Goal: Information Seeking & Learning: Learn about a topic

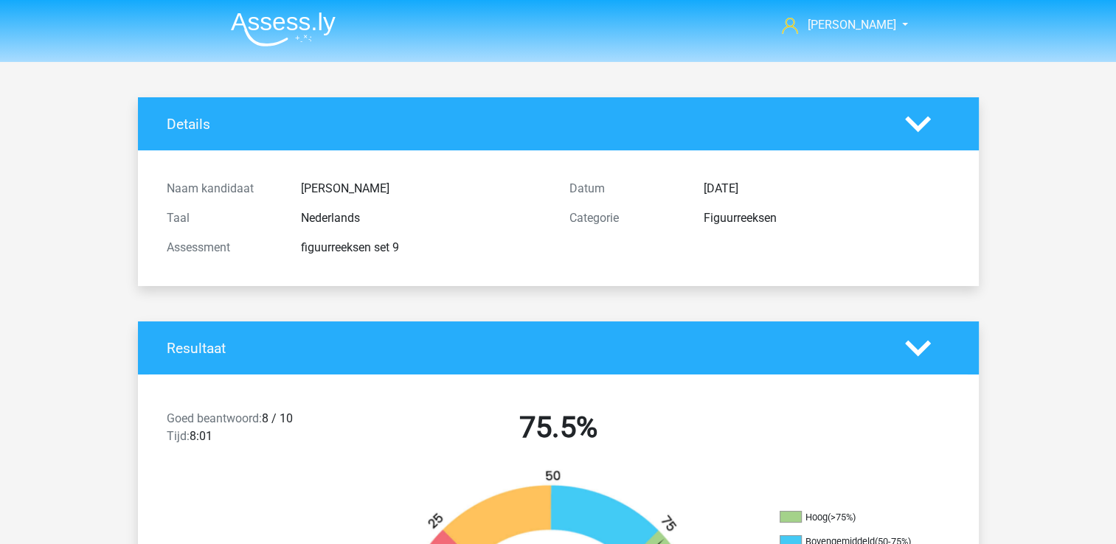
click at [268, 16] on img at bounding box center [283, 29] width 105 height 35
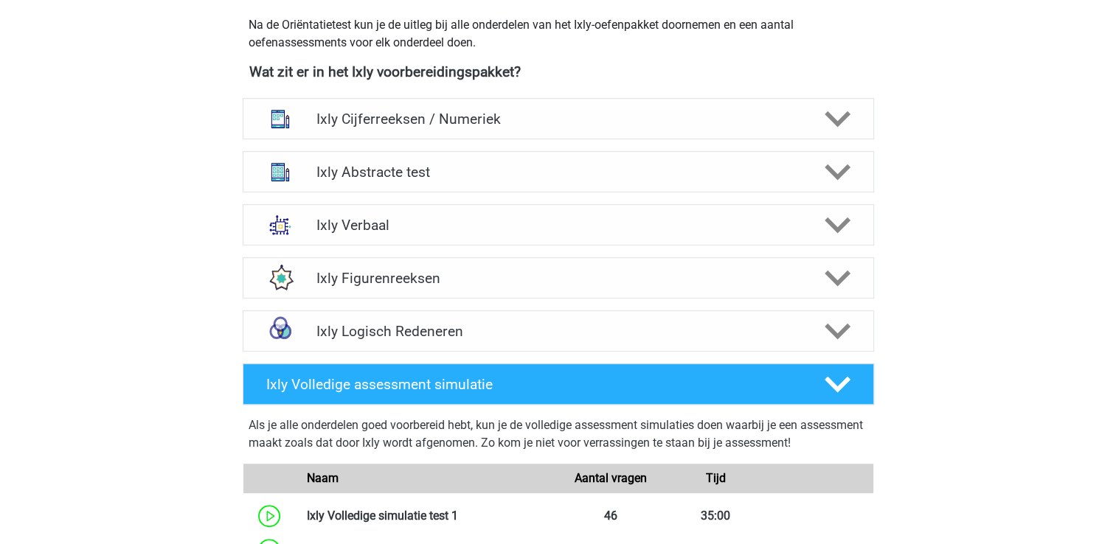
scroll to position [590, 0]
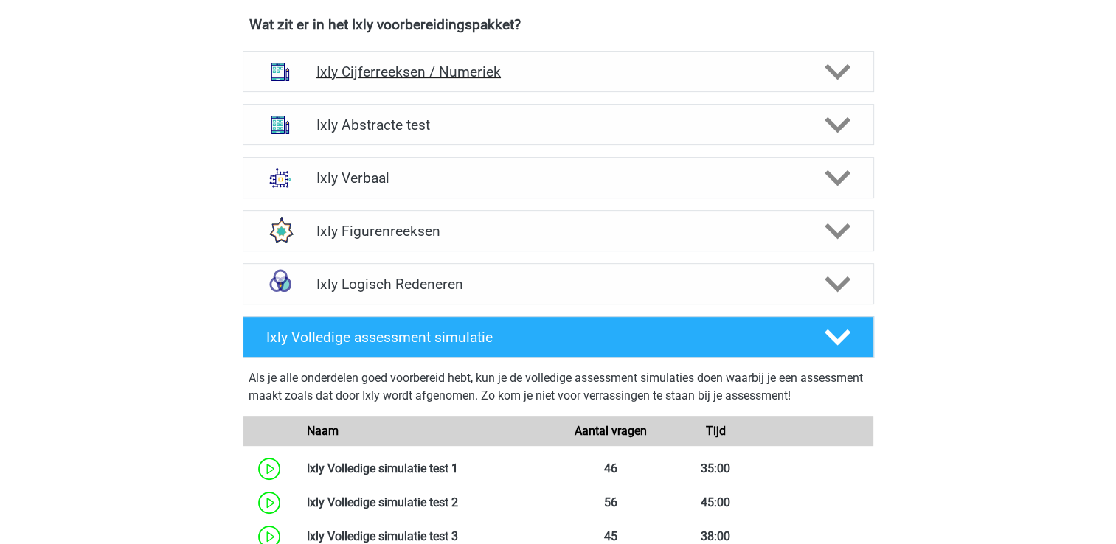
click at [377, 77] on h4 "Ixly Cijferreeksen / Numeriek" at bounding box center [557, 71] width 483 height 17
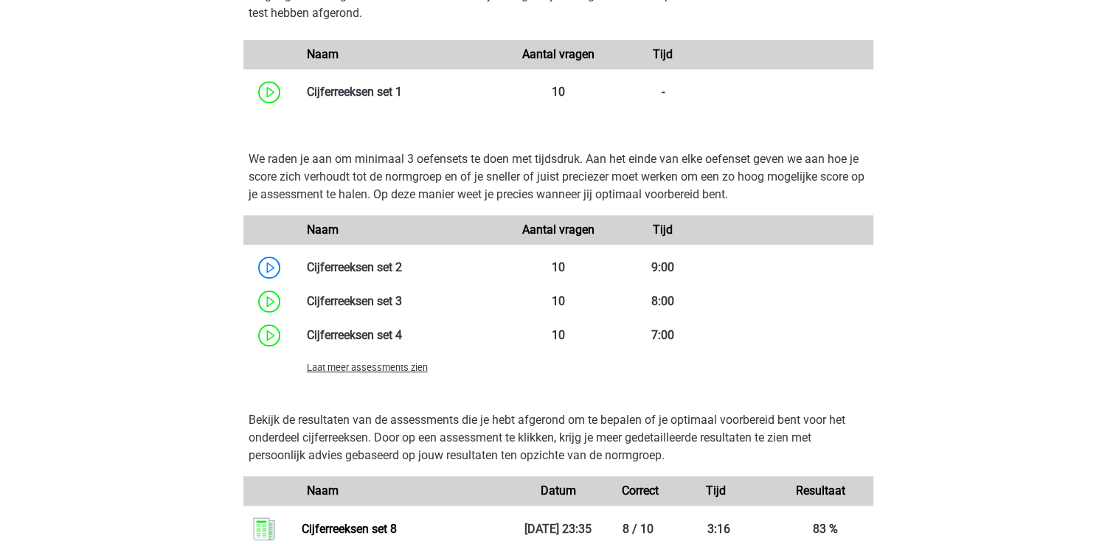
scroll to position [1033, 0]
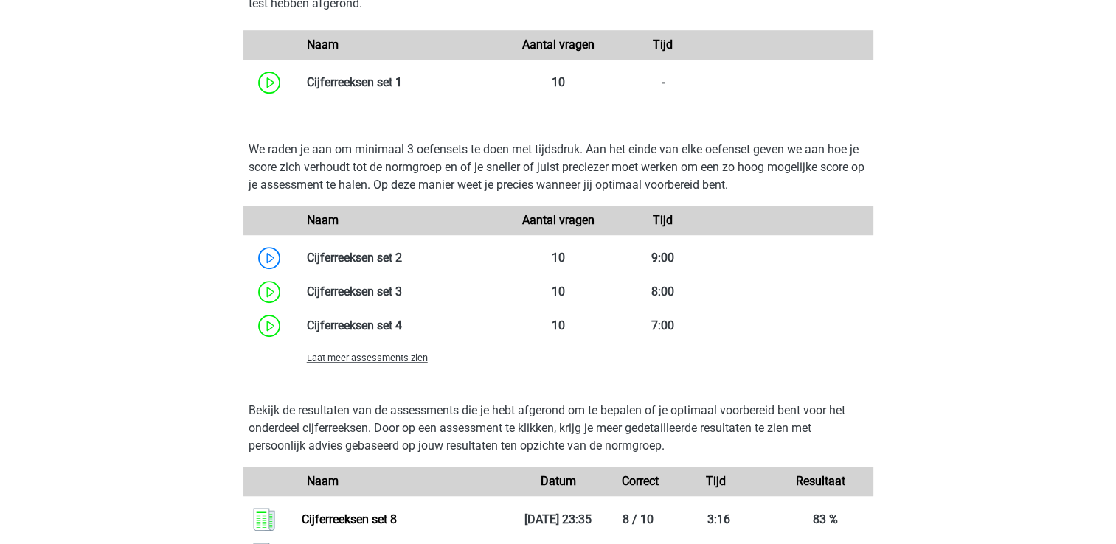
click at [398, 360] on span "Laat meer assessments zien" at bounding box center [367, 358] width 121 height 11
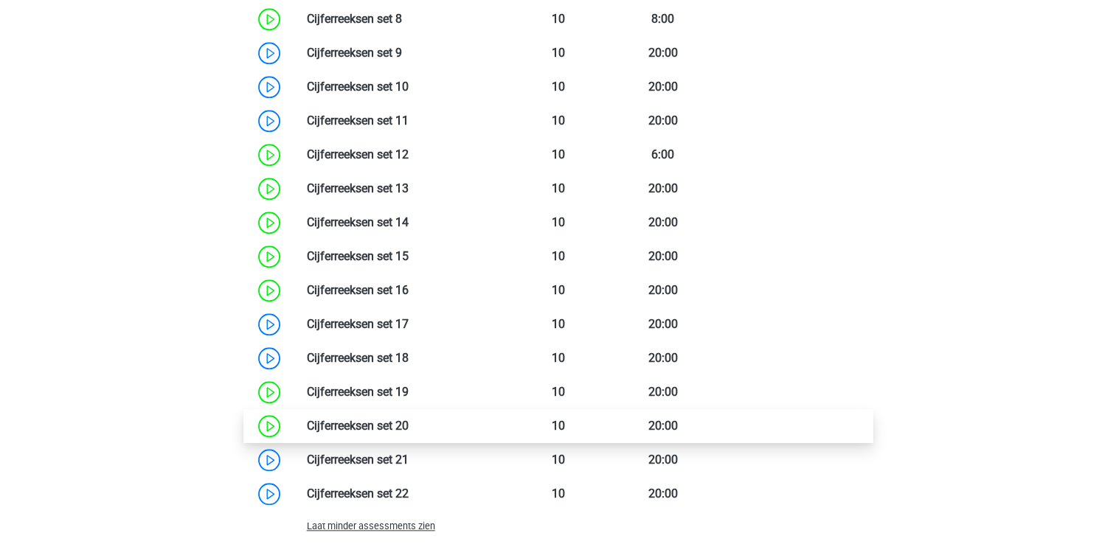
scroll to position [1549, 0]
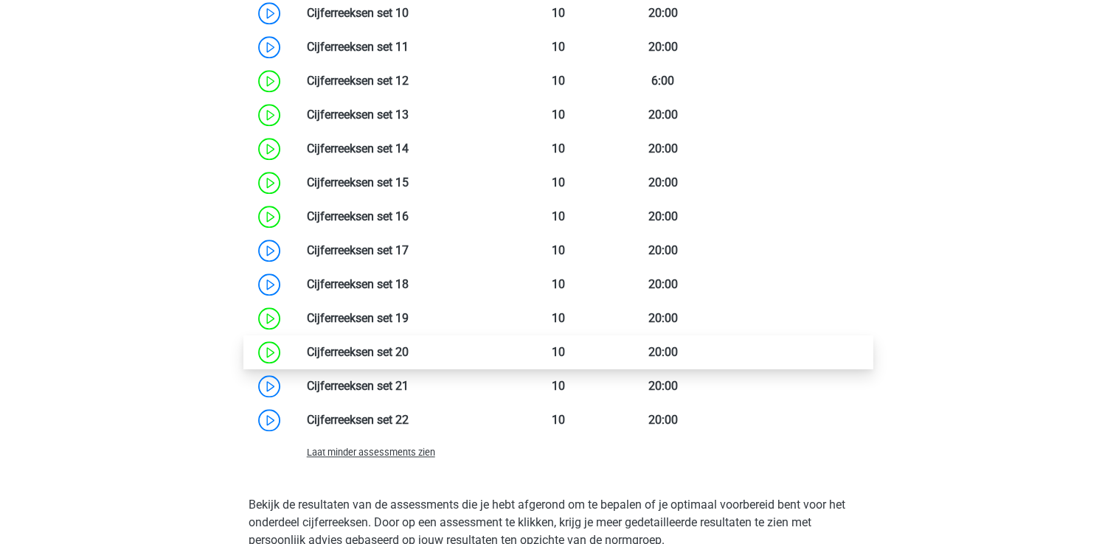
click at [409, 354] on link at bounding box center [409, 352] width 0 height 14
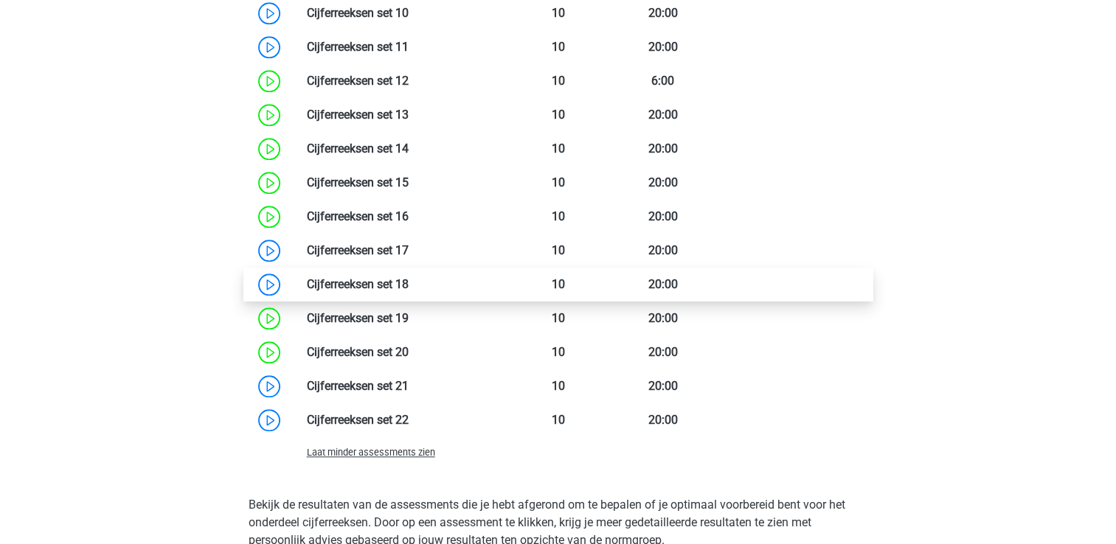
click at [409, 285] on link at bounding box center [409, 284] width 0 height 14
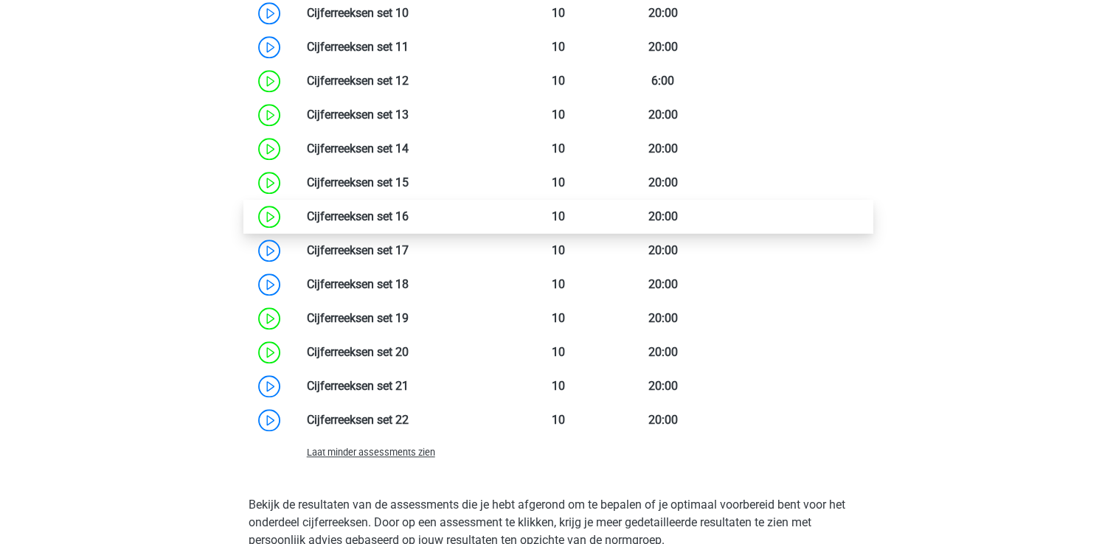
click at [409, 215] on link at bounding box center [409, 216] width 0 height 14
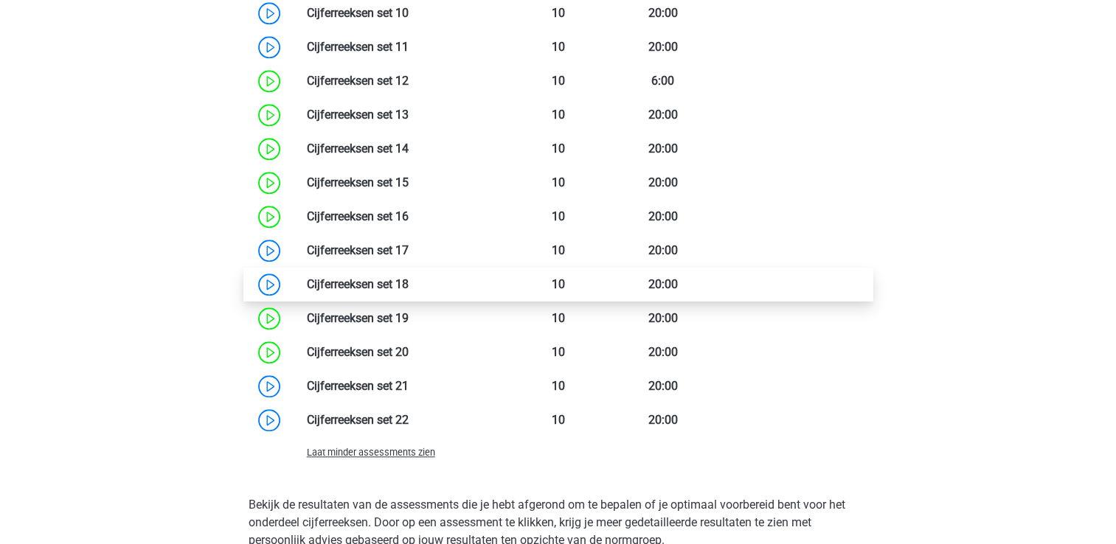
click at [409, 282] on link at bounding box center [409, 284] width 0 height 14
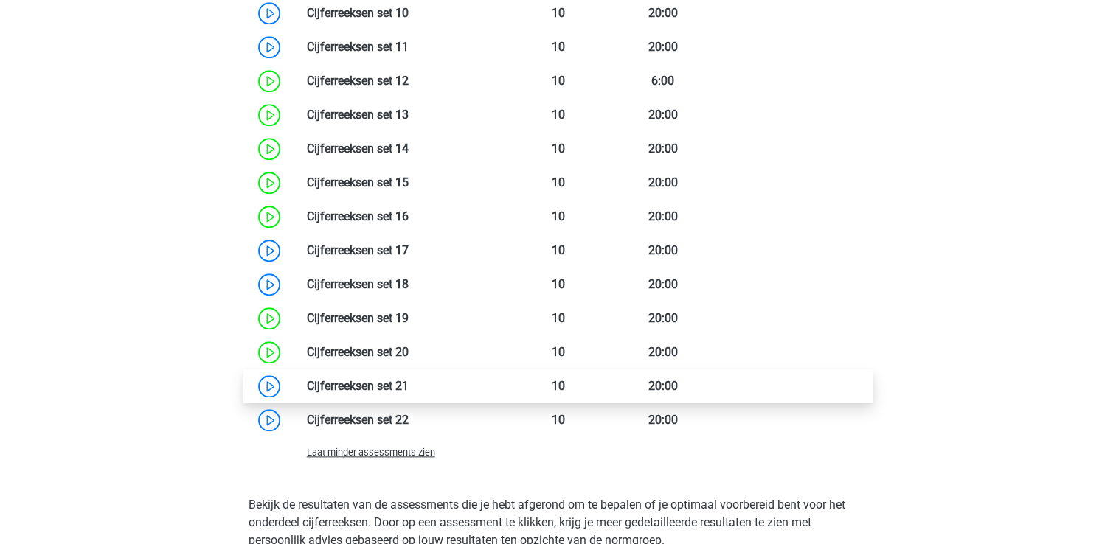
click at [409, 393] on link at bounding box center [409, 386] width 0 height 14
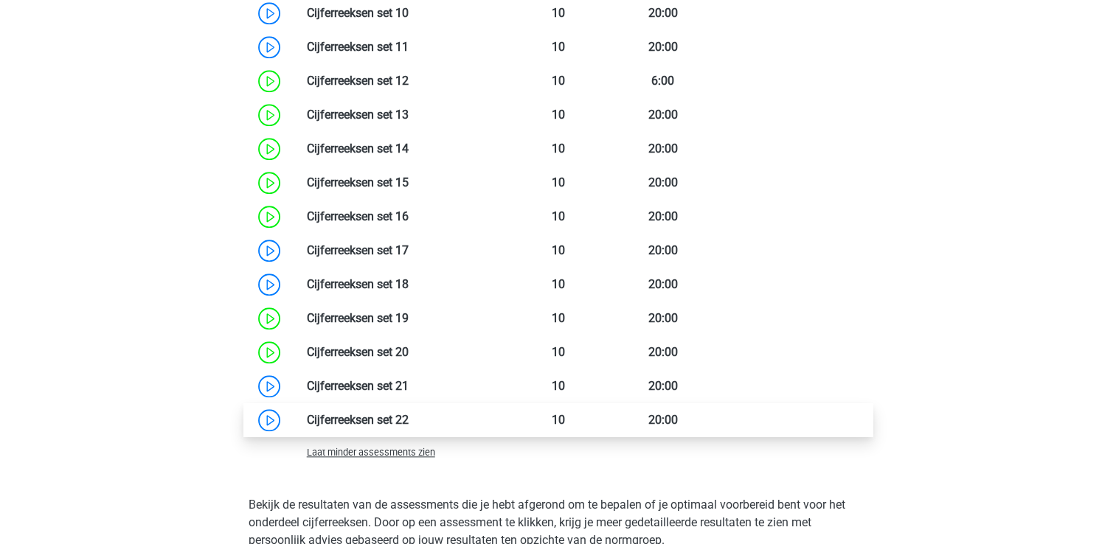
click at [409, 413] on link at bounding box center [409, 420] width 0 height 14
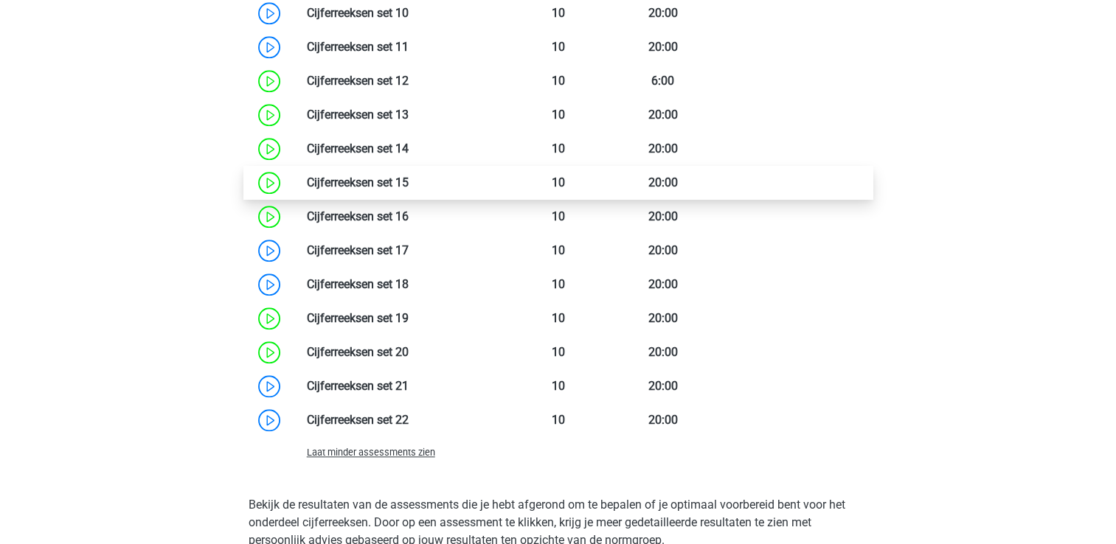
click at [409, 184] on link at bounding box center [409, 183] width 0 height 14
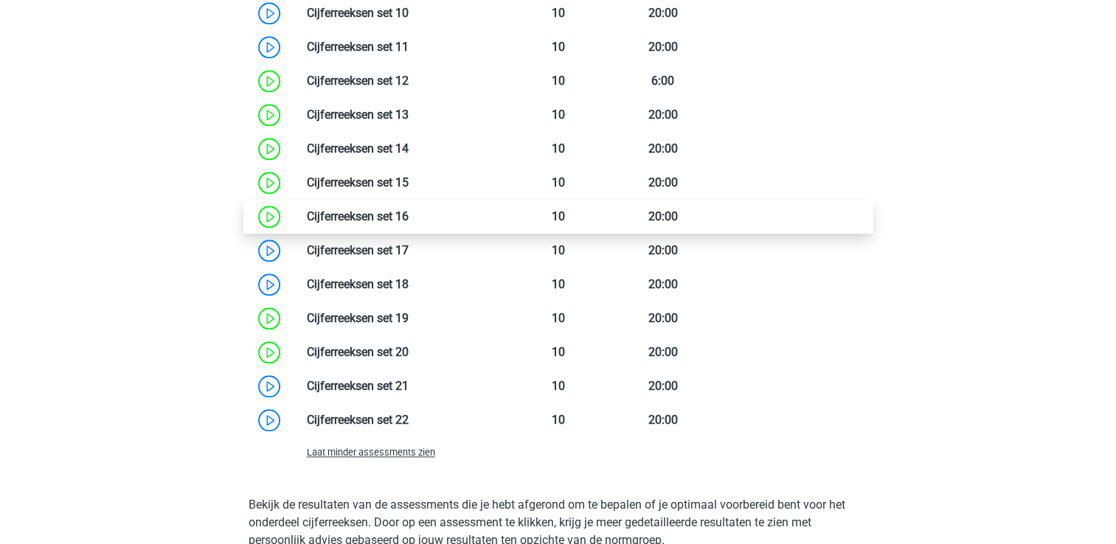
click at [409, 213] on link at bounding box center [409, 216] width 0 height 14
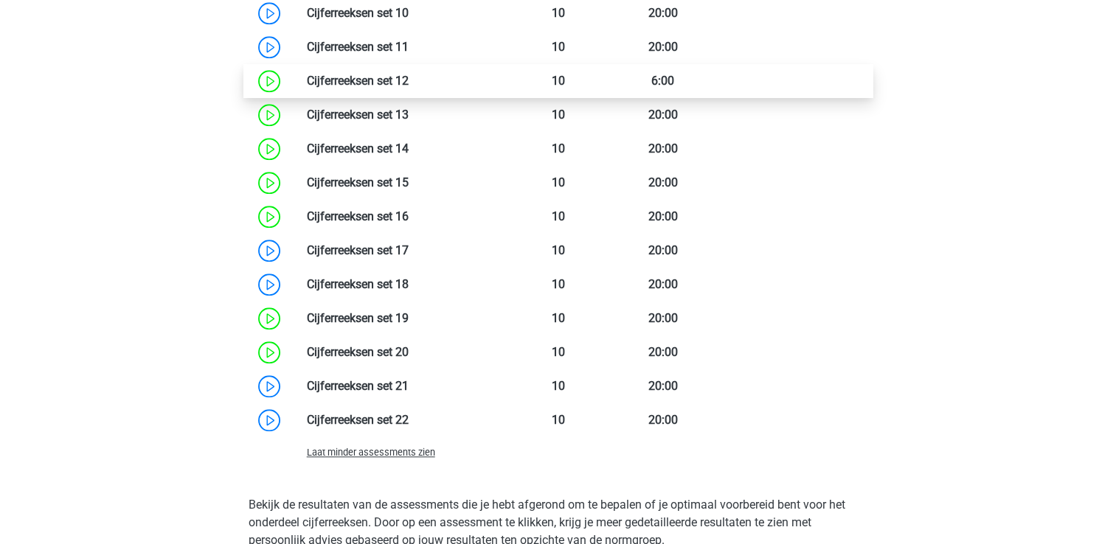
click at [409, 84] on link at bounding box center [409, 81] width 0 height 14
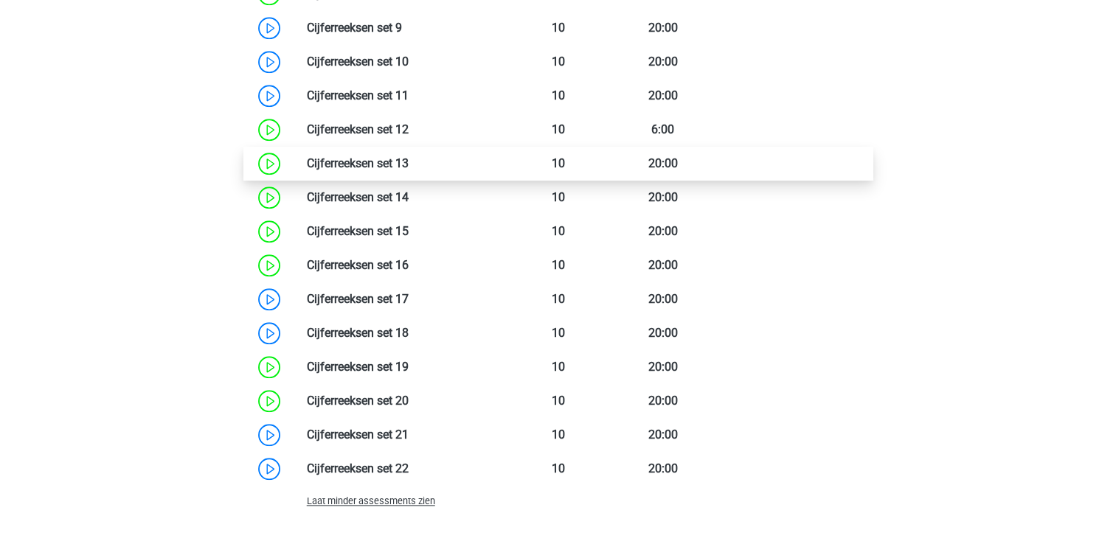
scroll to position [1401, 0]
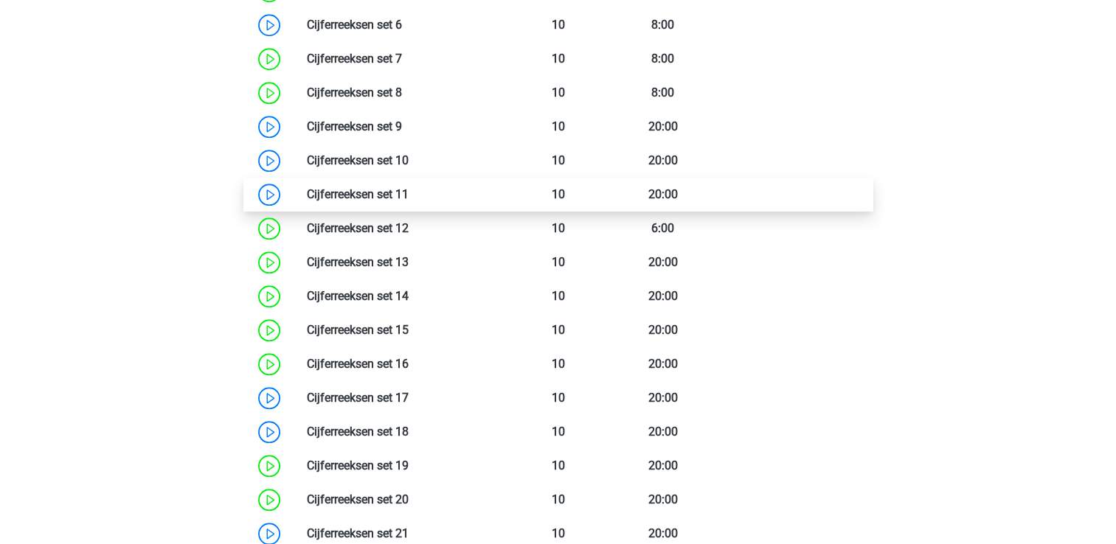
click at [409, 189] on link at bounding box center [409, 194] width 0 height 14
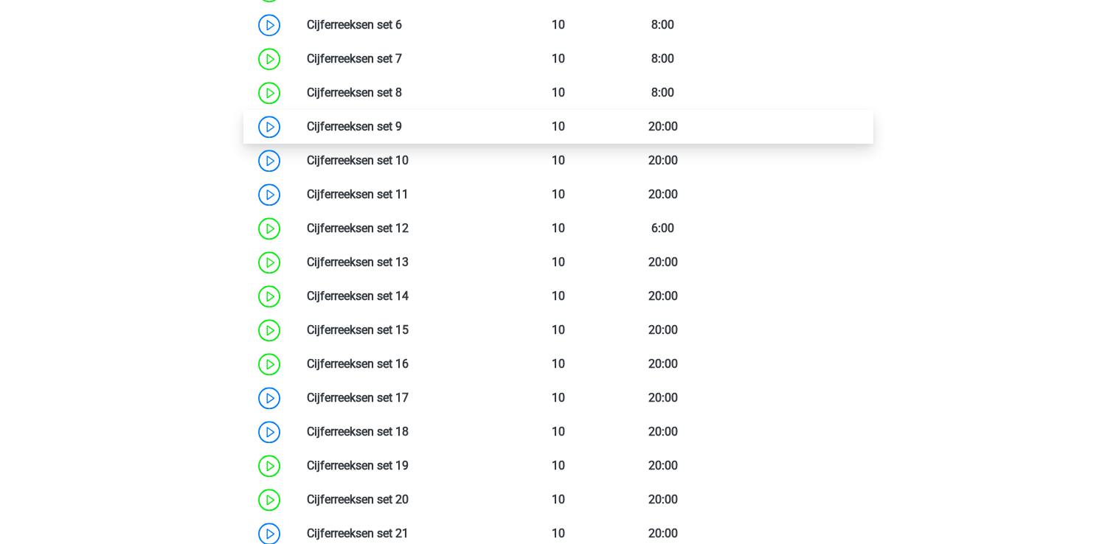
click at [402, 133] on link at bounding box center [402, 126] width 0 height 14
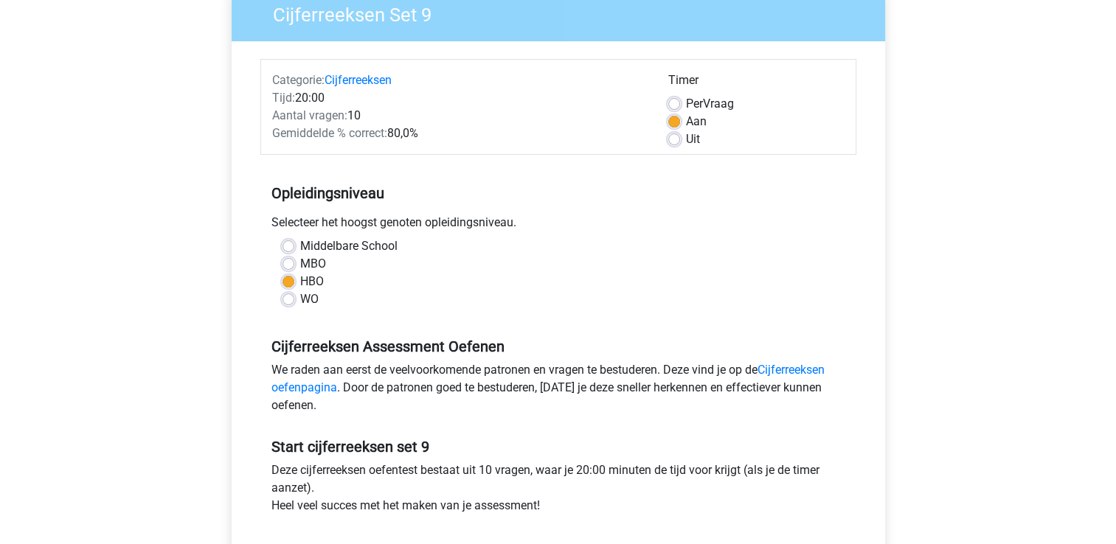
scroll to position [295, 0]
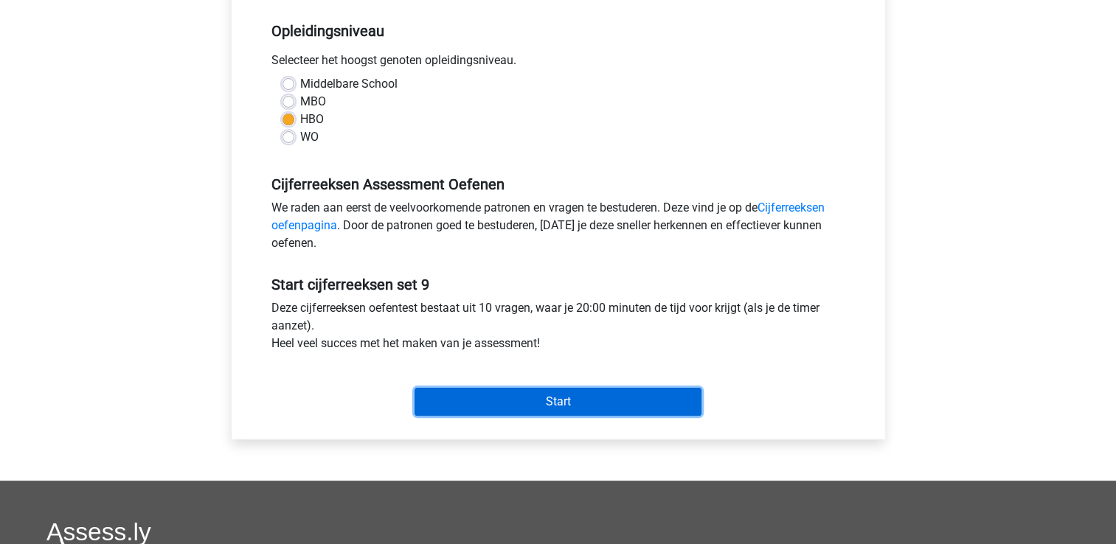
click at [493, 401] on input "Start" at bounding box center [558, 402] width 287 height 28
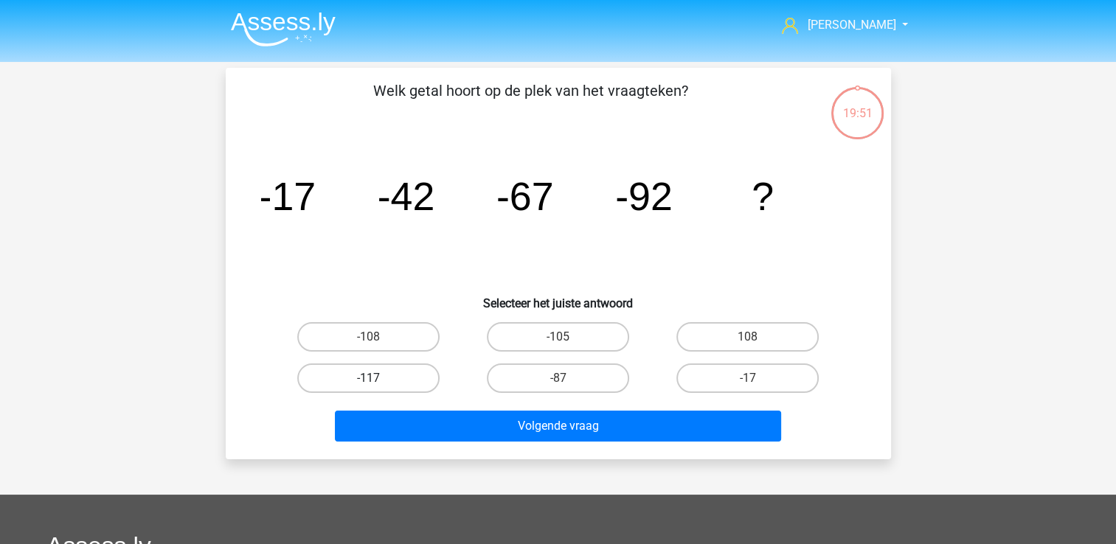
click at [369, 373] on label "-117" at bounding box center [368, 379] width 142 height 30
click at [369, 378] on input "-117" at bounding box center [373, 383] width 10 height 10
radio input "true"
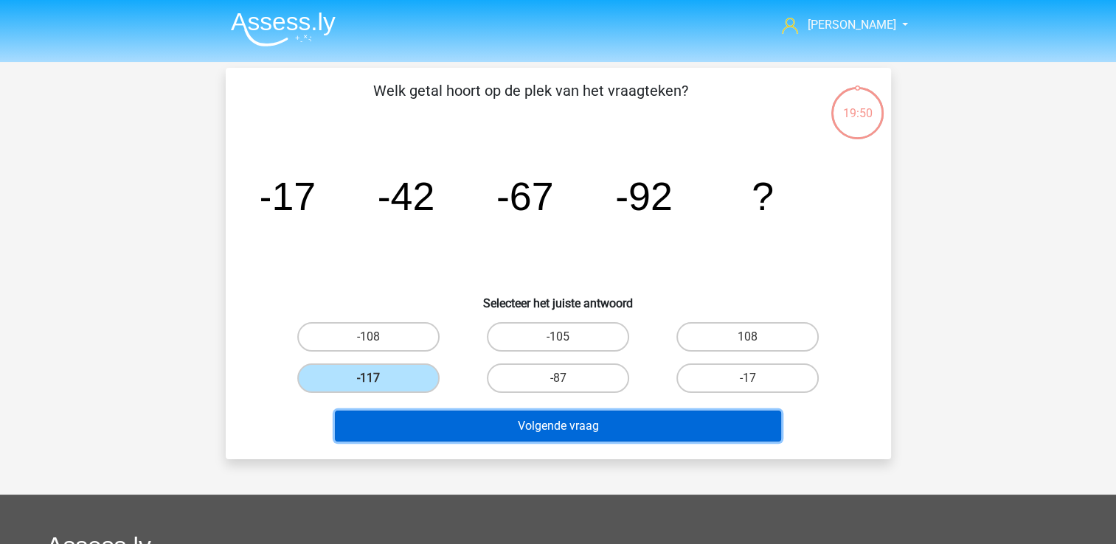
click at [434, 432] on button "Volgende vraag" at bounding box center [558, 426] width 446 height 31
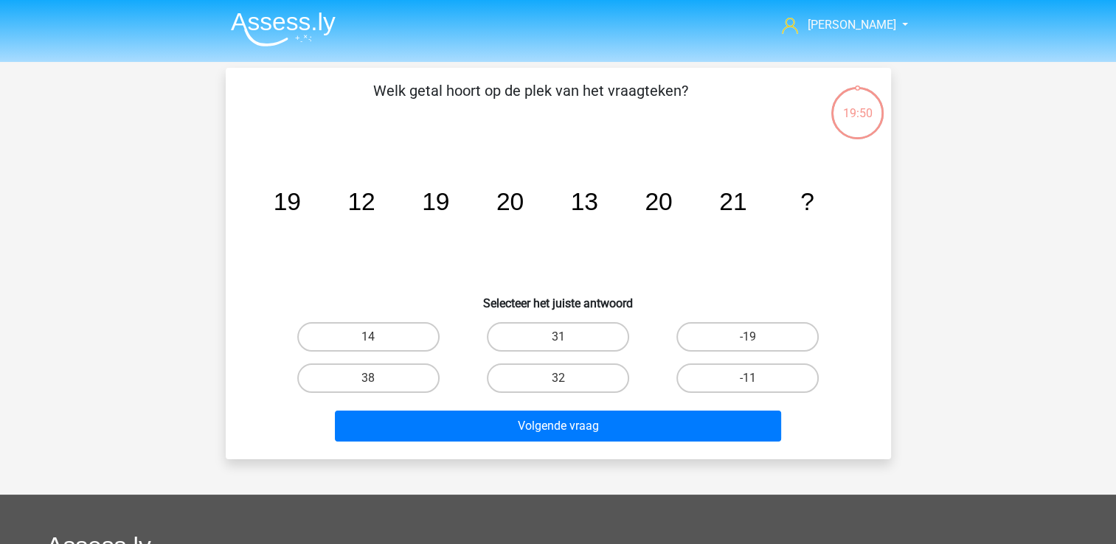
scroll to position [68, 0]
